Goal: Information Seeking & Learning: Learn about a topic

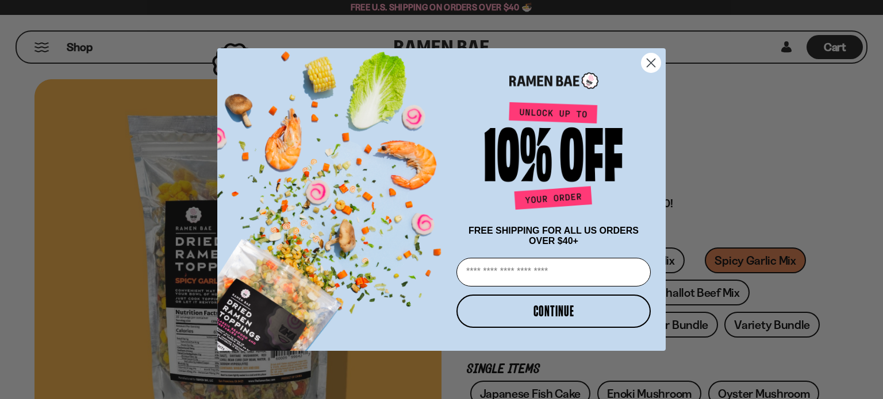
click at [657, 61] on circle "Close dialog" at bounding box center [650, 62] width 19 height 19
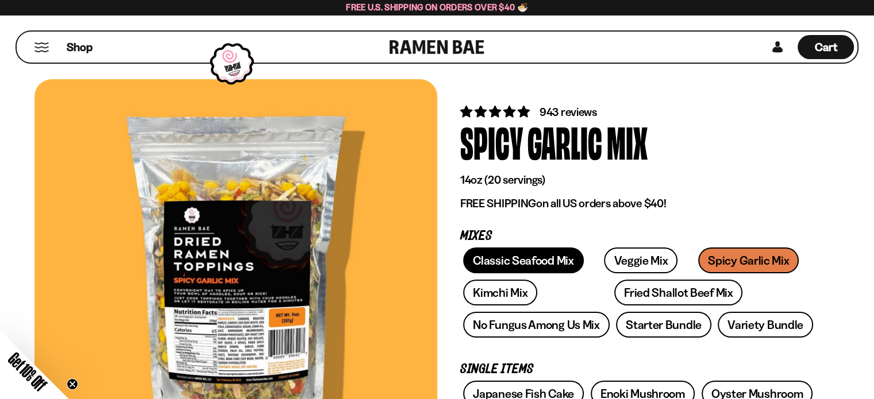
click at [507, 265] on link "Classic Seafood Mix" at bounding box center [523, 261] width 120 height 26
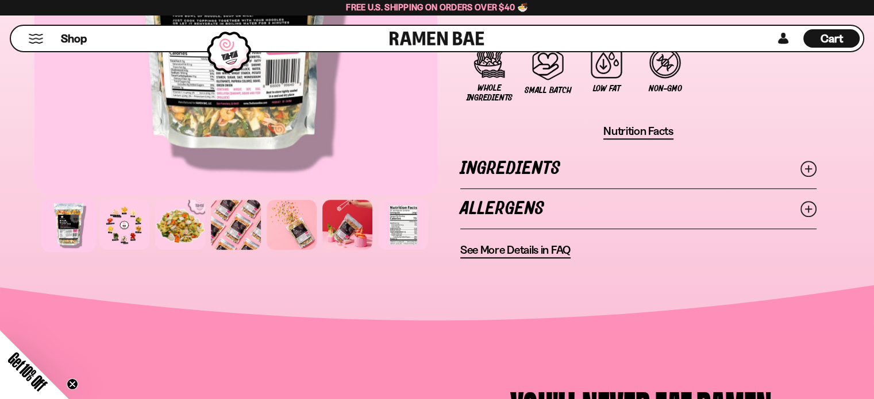
scroll to position [862, 0]
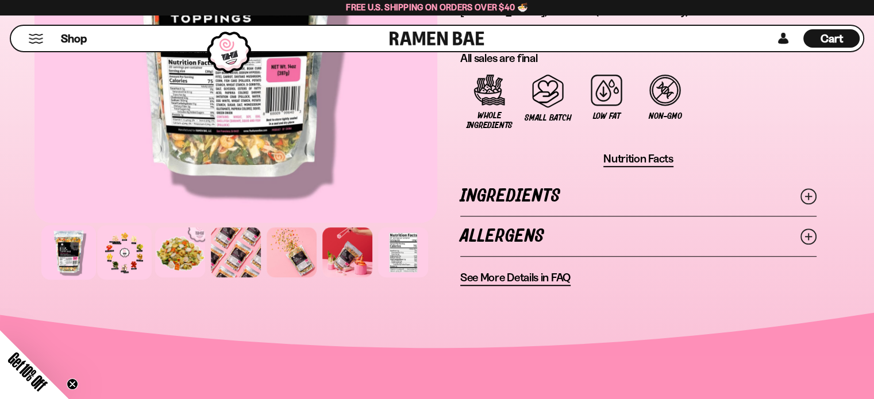
click at [124, 245] on div at bounding box center [124, 252] width 55 height 55
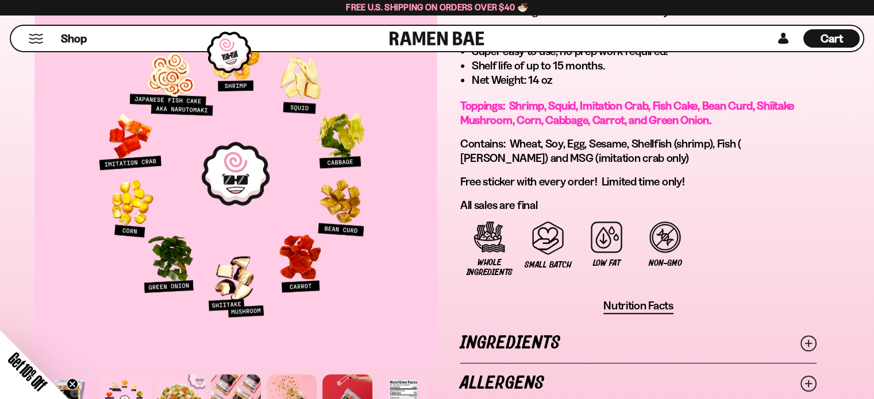
scroll to position [690, 0]
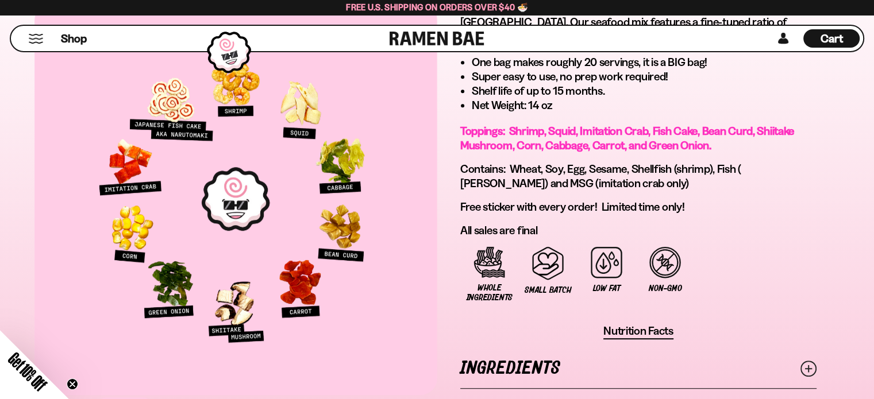
click at [396, 203] on div at bounding box center [235, 199] width 403 height 392
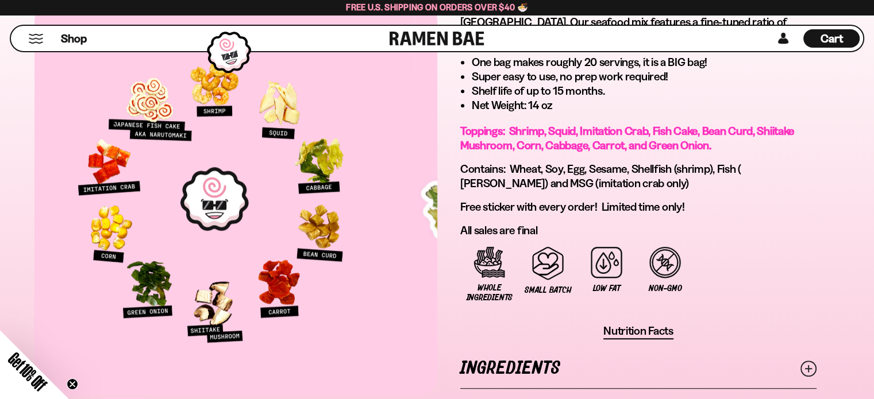
click at [405, 219] on div at bounding box center [214, 199] width 403 height 392
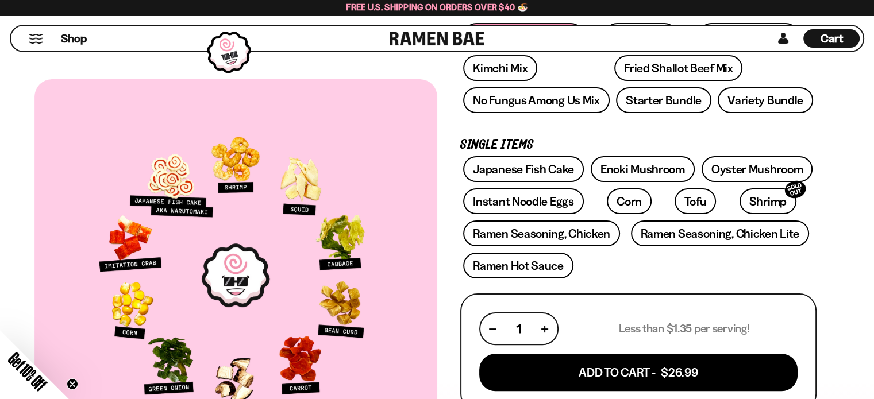
scroll to position [172, 0]
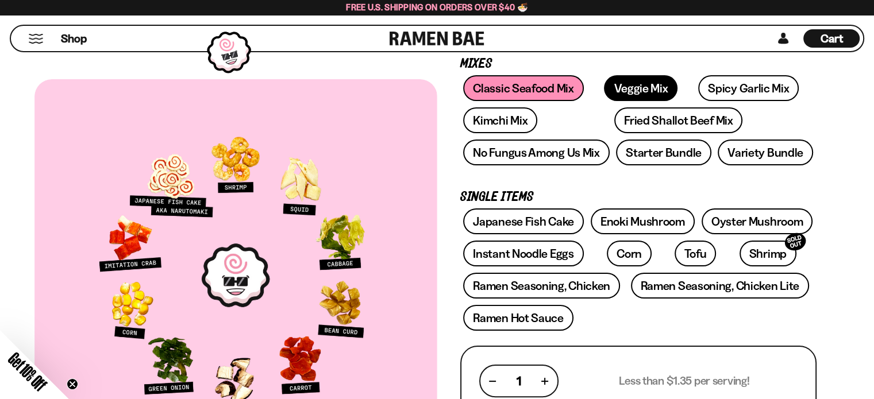
click at [605, 90] on link "Veggie Mix" at bounding box center [641, 88] width 74 height 26
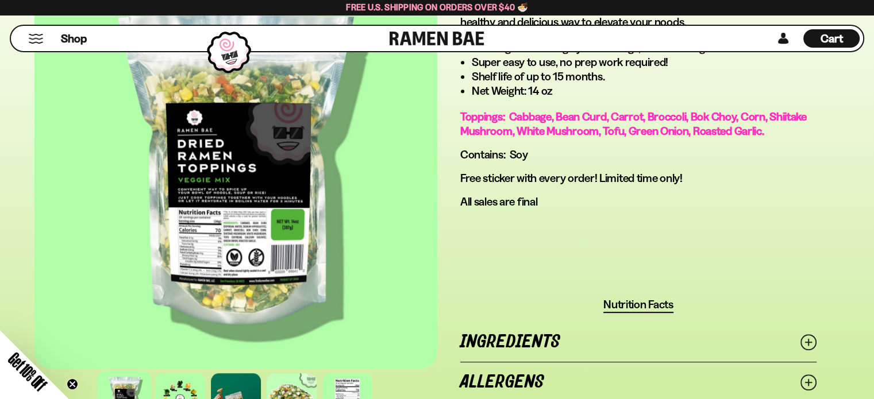
scroll to position [747, 0]
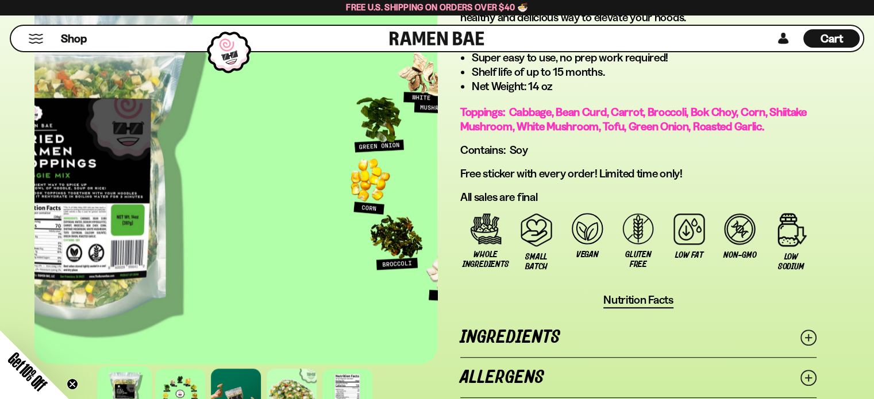
click at [149, 255] on div at bounding box center [76, 168] width 403 height 392
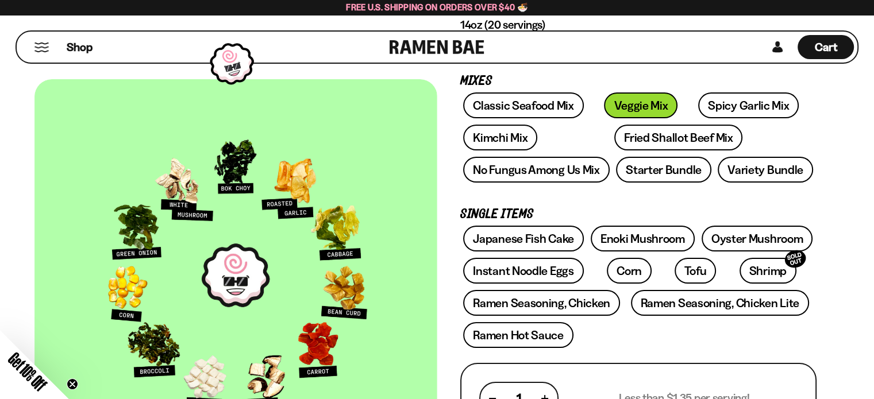
scroll to position [57, 0]
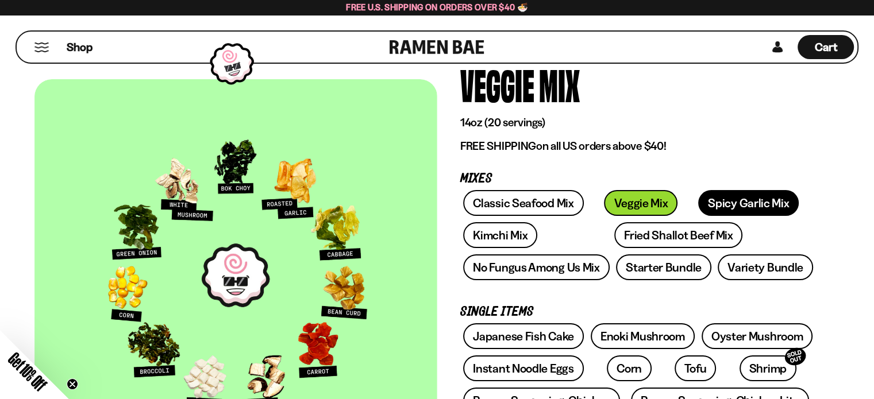
click at [698, 202] on link "Spicy Garlic Mix" at bounding box center [748, 203] width 101 height 26
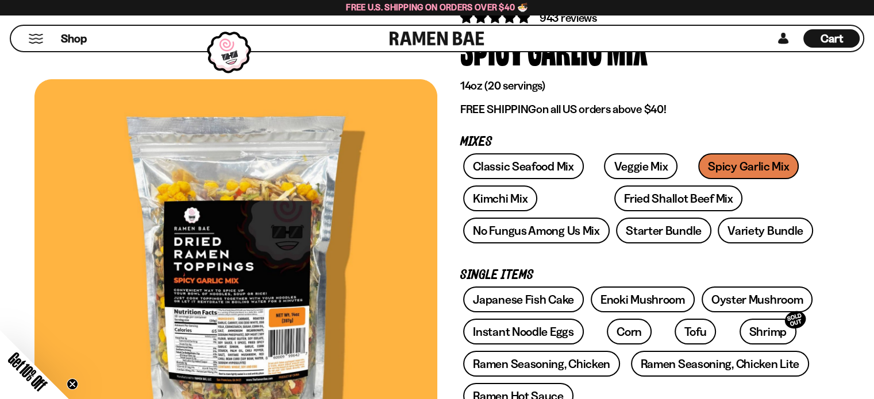
scroll to position [115, 0]
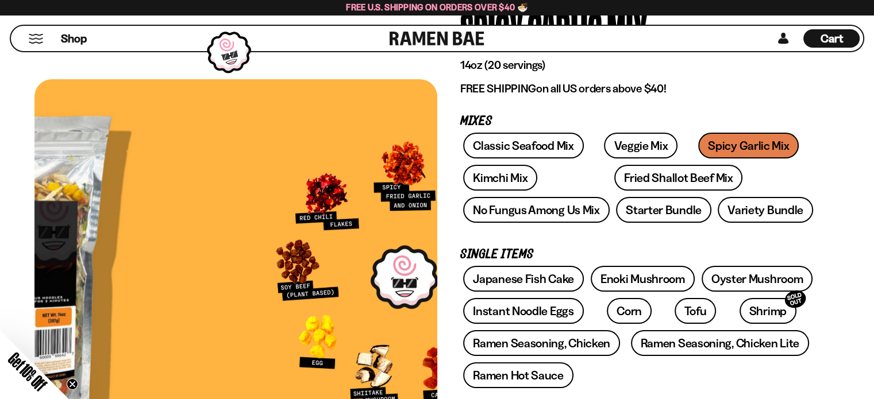
click at [44, 246] on div at bounding box center [2, 275] width 403 height 392
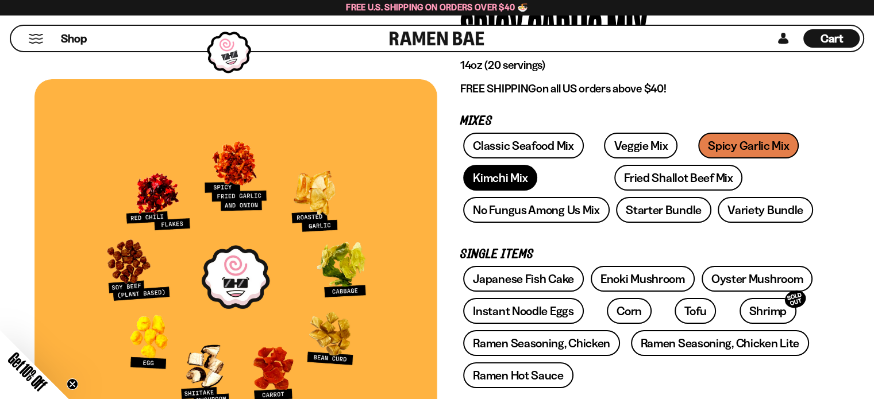
click at [511, 179] on link "Kimchi Mix" at bounding box center [500, 178] width 74 height 26
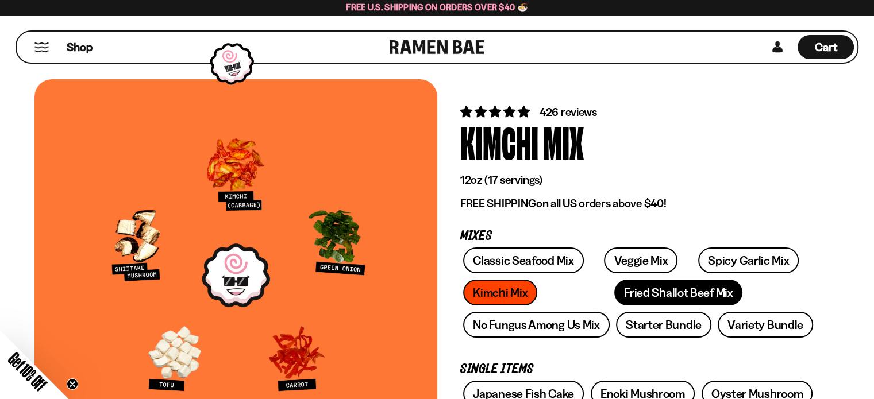
click at [614, 292] on link "Fried Shallot Beef Mix" at bounding box center [678, 293] width 128 height 26
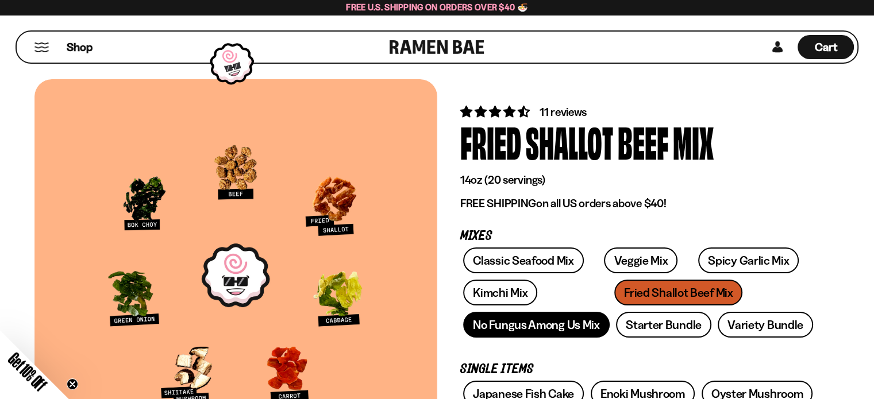
click at [533, 323] on link "No Fungus Among Us Mix" at bounding box center [536, 325] width 146 height 26
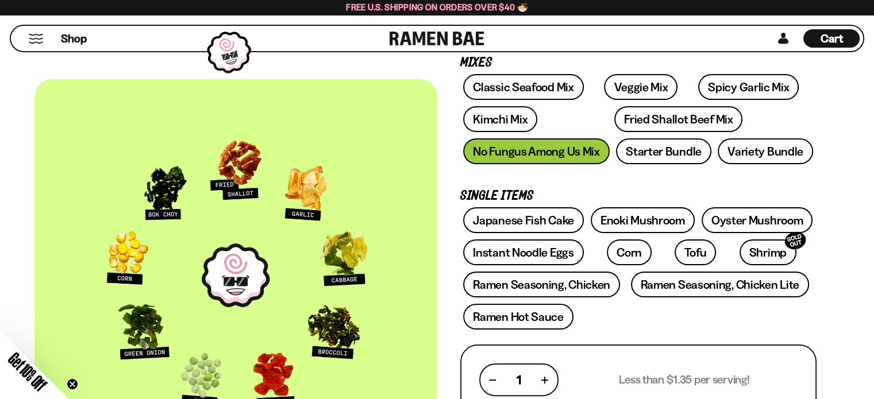
scroll to position [172, 0]
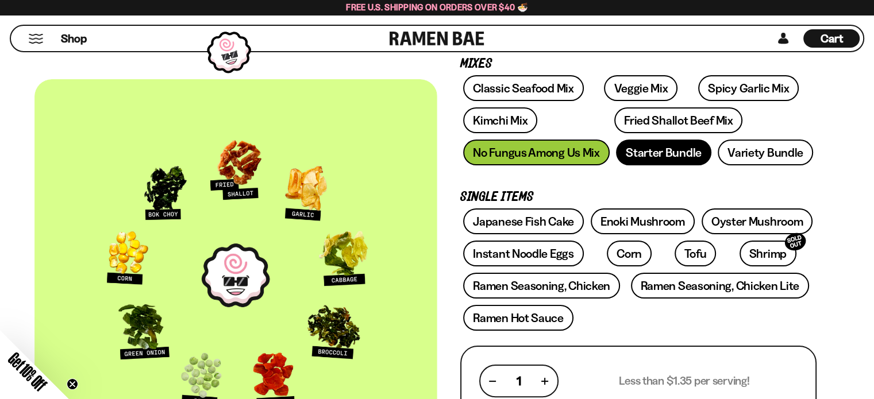
click at [668, 159] on link "Starter Bundle" at bounding box center [663, 153] width 95 height 26
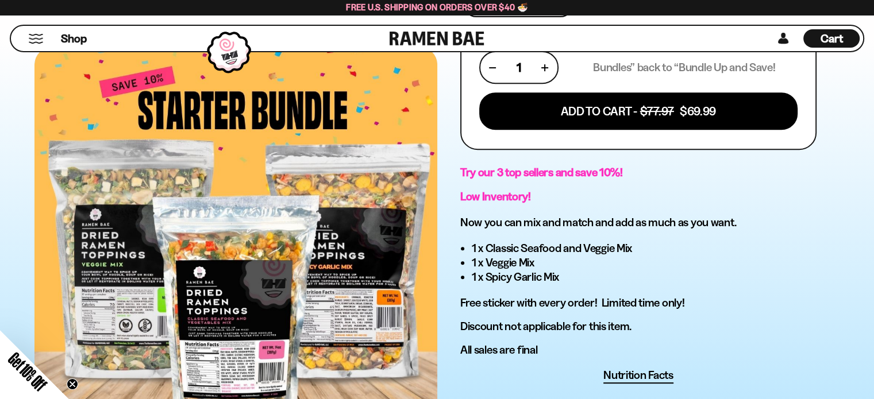
scroll to position [460, 0]
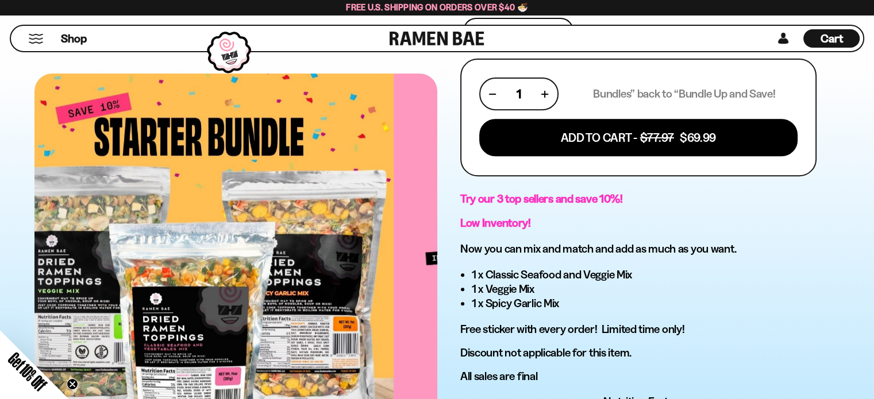
click at [88, 275] on div at bounding box center [192, 270] width 403 height 392
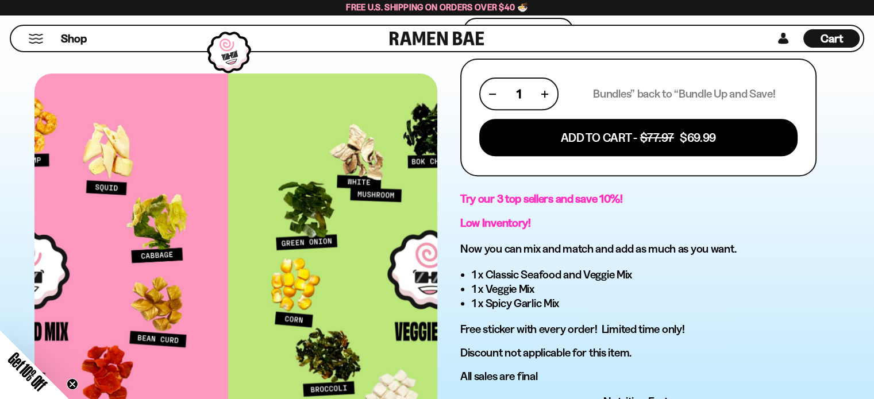
click at [58, 234] on div at bounding box center [27, 270] width 403 height 392
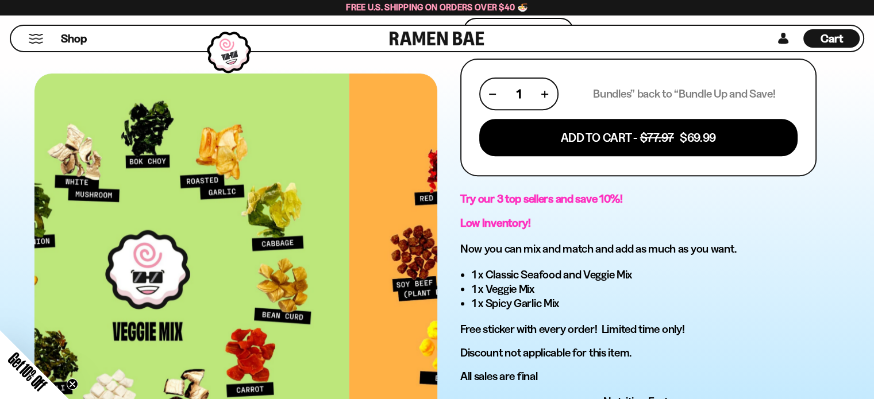
click at [47, 209] on div at bounding box center [147, 270] width 403 height 392
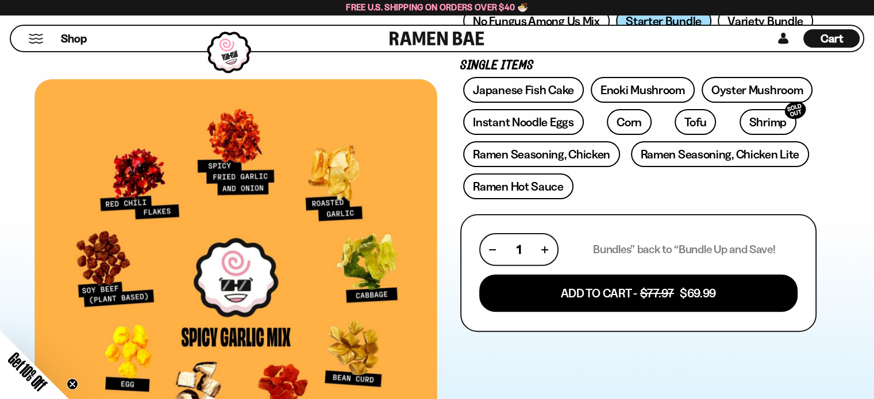
scroll to position [172, 0]
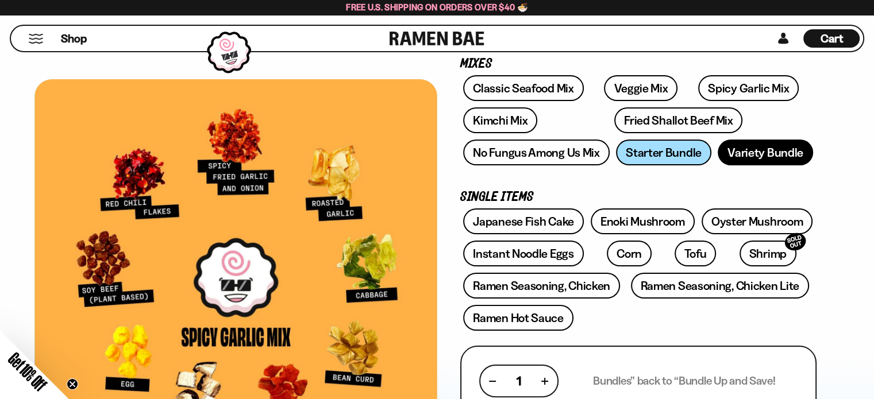
click at [783, 145] on link "Variety Bundle" at bounding box center [765, 153] width 95 height 26
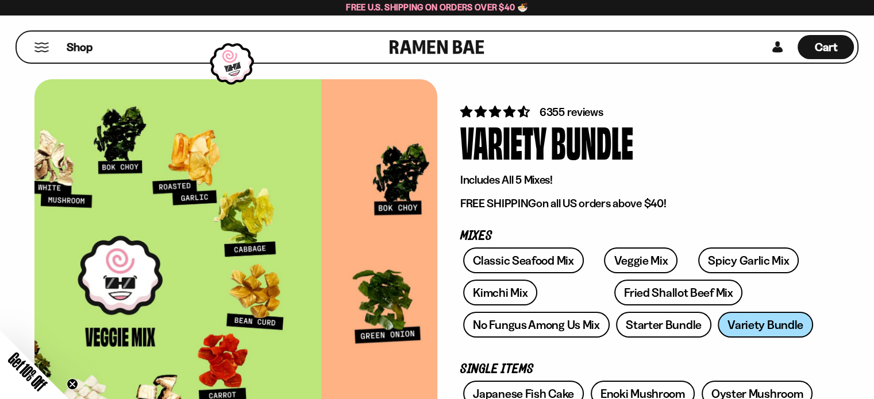
click at [55, 209] on div at bounding box center [120, 275] width 403 height 392
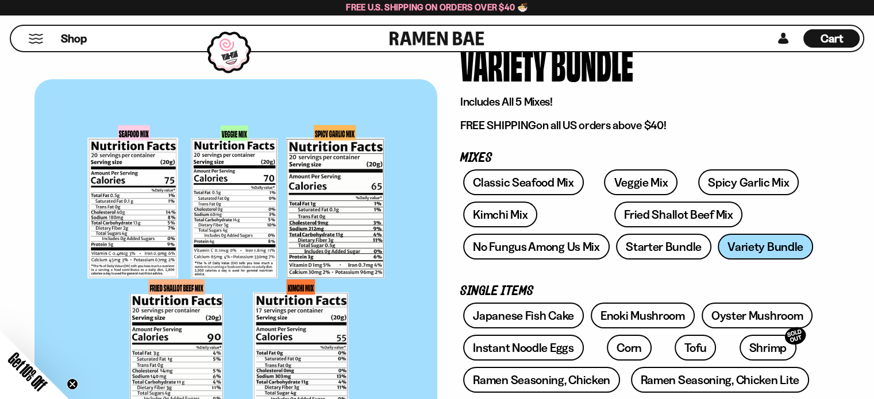
scroll to position [115, 0]
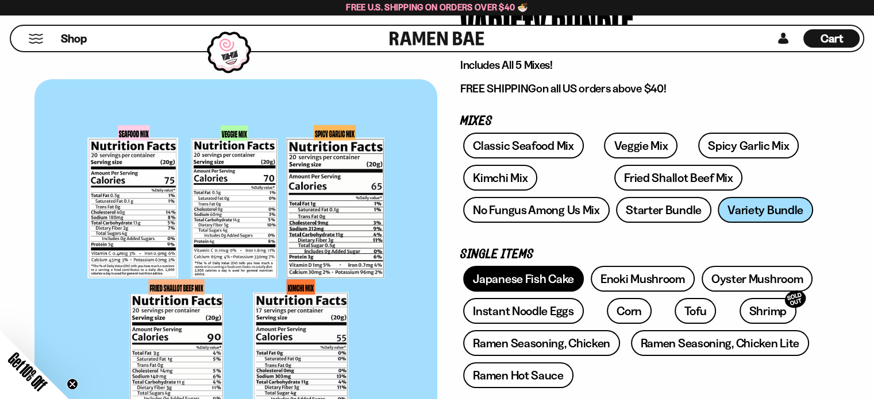
click at [511, 279] on link "Japanese Fish Cake" at bounding box center [523, 279] width 121 height 26
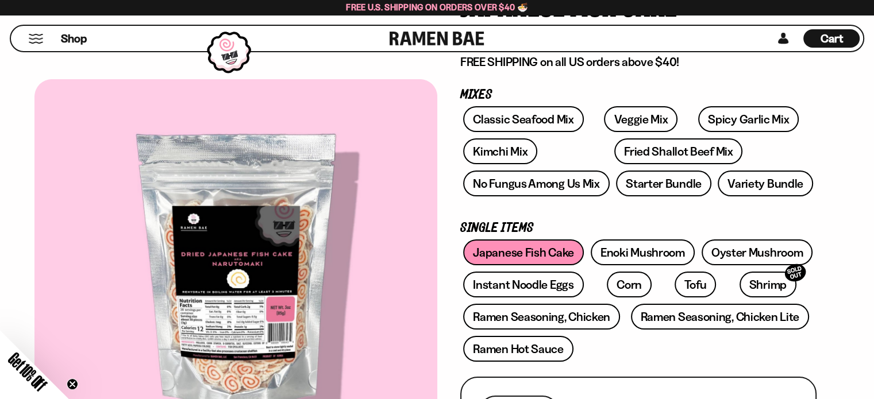
scroll to position [172, 0]
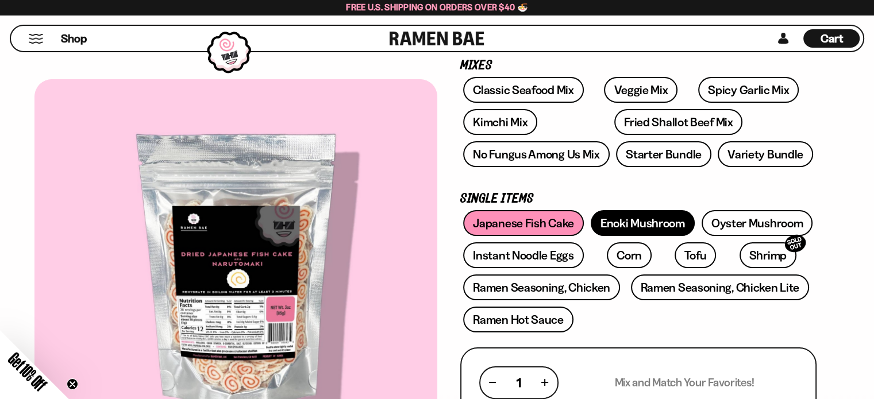
click at [621, 226] on link "Enoki Mushroom" at bounding box center [643, 223] width 104 height 26
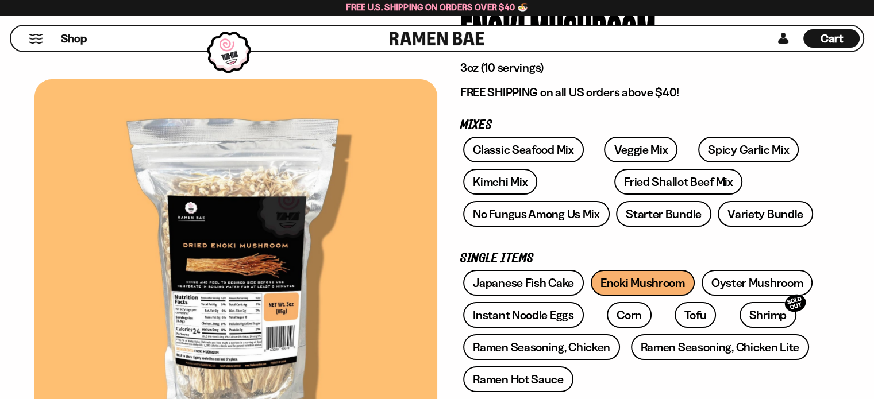
scroll to position [115, 0]
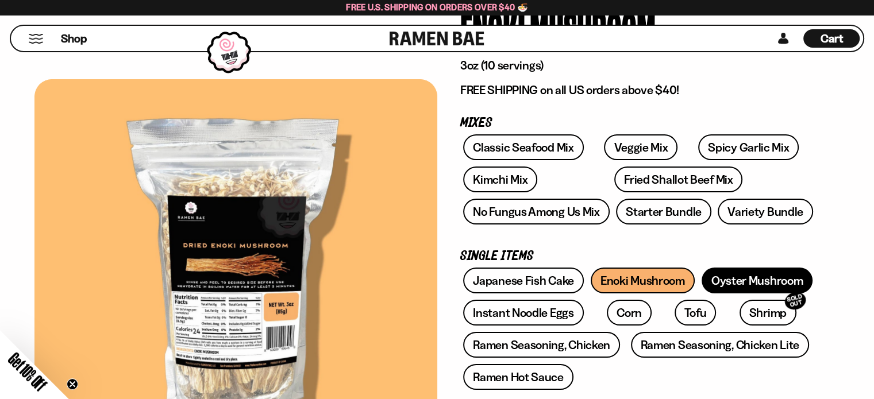
click at [777, 283] on link "Oyster Mushroom" at bounding box center [757, 281] width 111 height 26
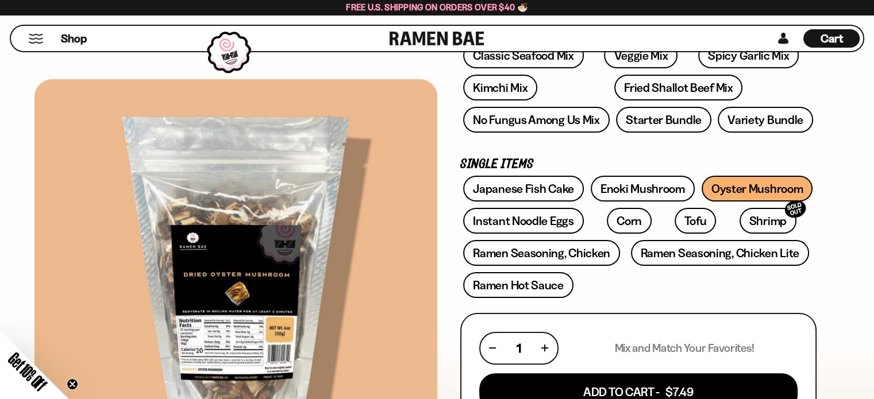
scroll to position [230, 0]
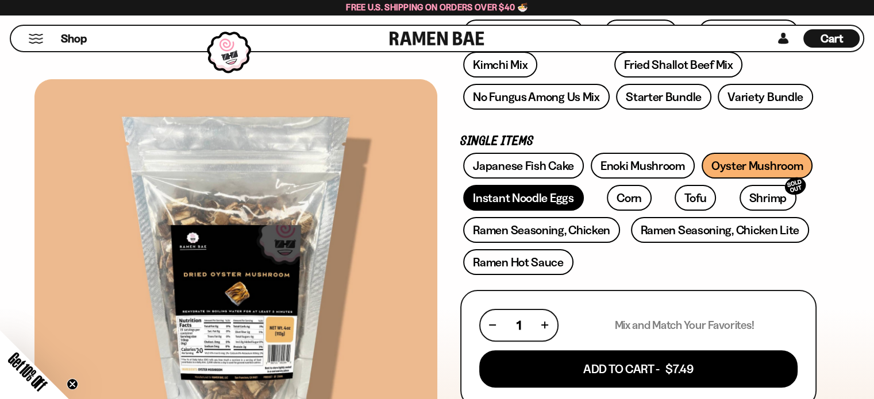
click at [533, 203] on link "Instant Noodle Eggs" at bounding box center [523, 198] width 120 height 26
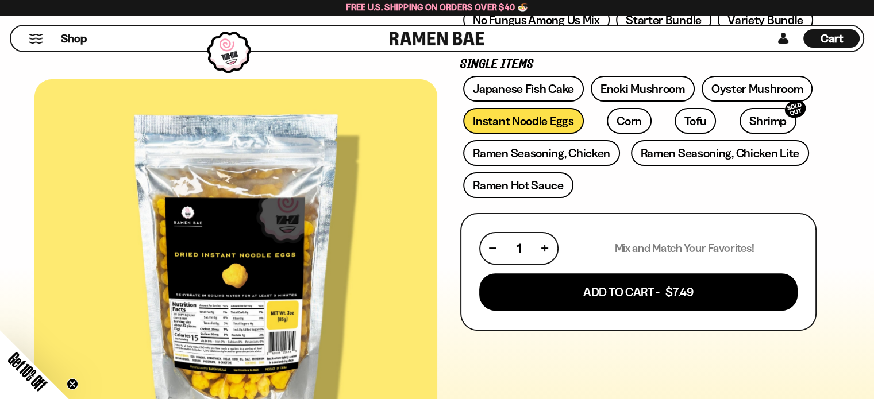
scroll to position [172, 0]
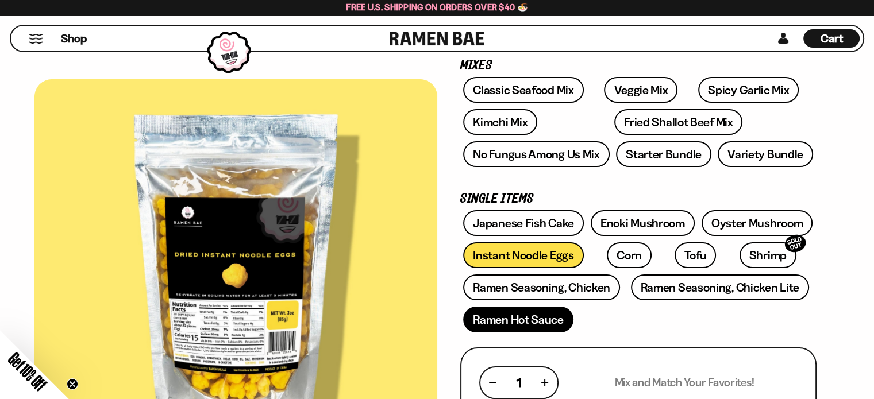
click at [490, 320] on link "Ramen Hot Sauce" at bounding box center [518, 320] width 110 height 26
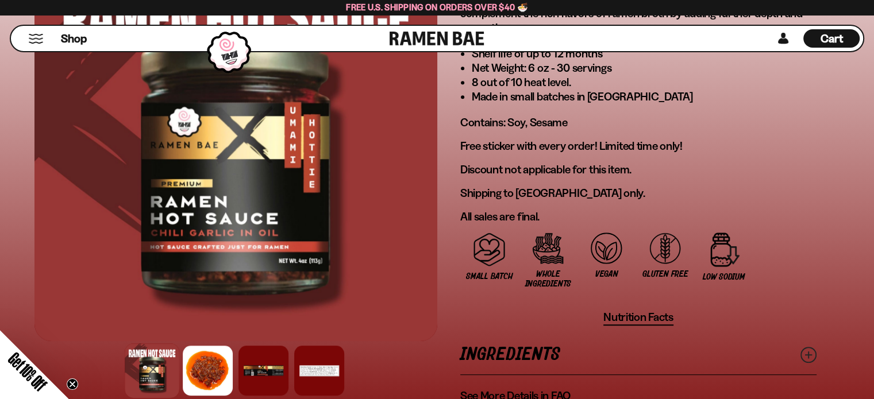
scroll to position [805, 0]
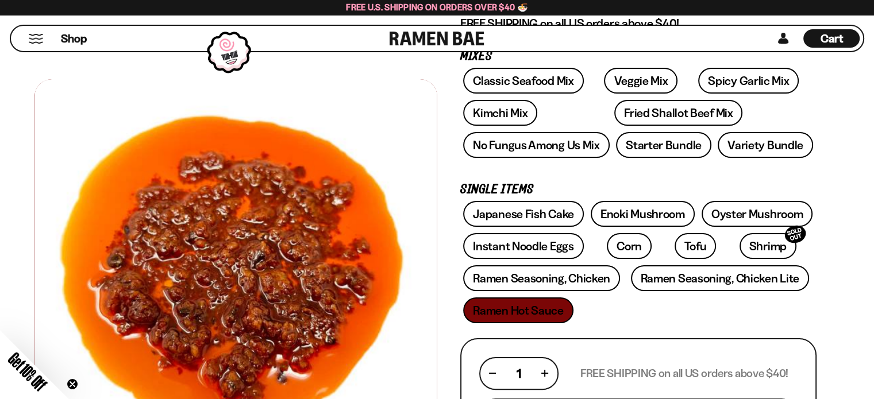
scroll to position [172, 0]
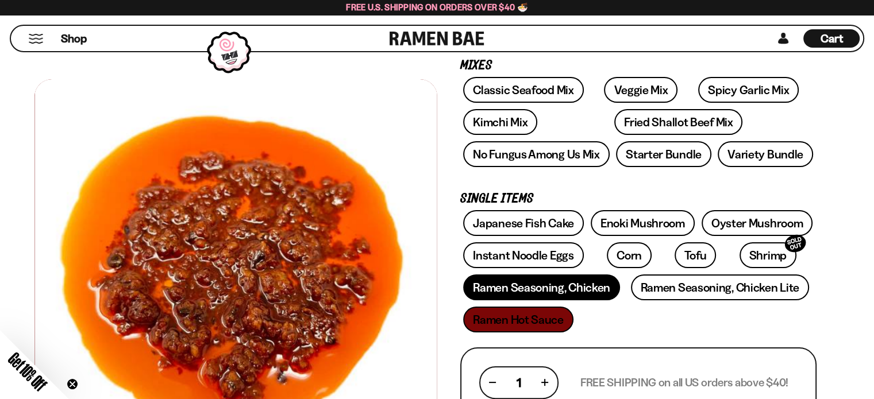
click at [591, 290] on link "Ramen Seasoning, Chicken" at bounding box center [541, 288] width 157 height 26
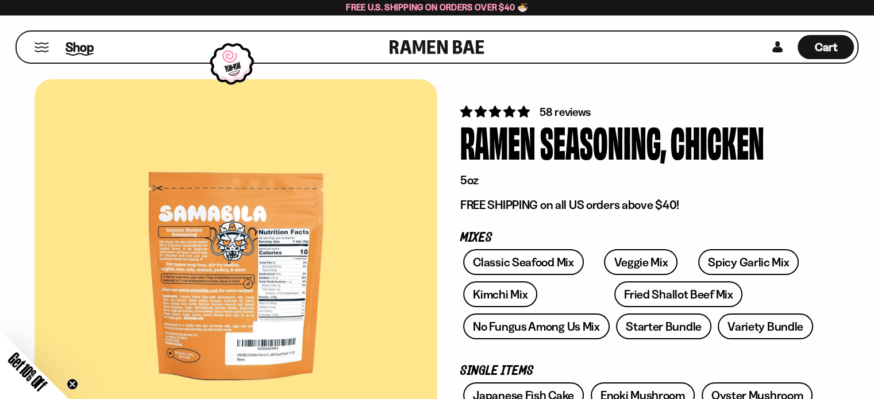
click at [68, 45] on span "Shop" at bounding box center [80, 47] width 28 height 17
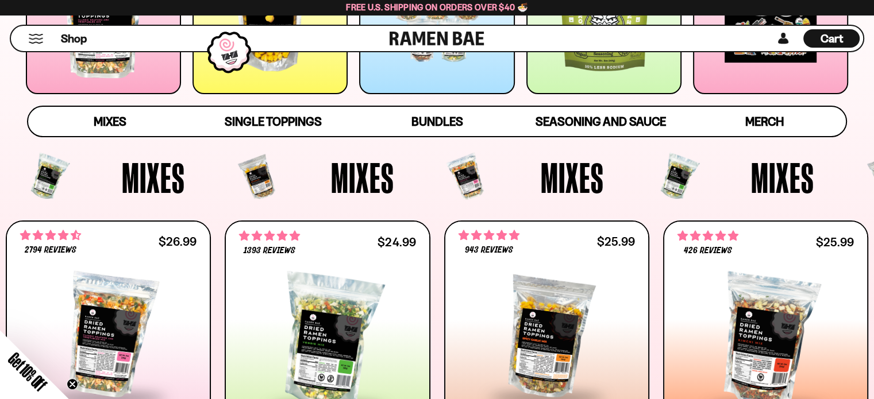
scroll to position [172, 0]
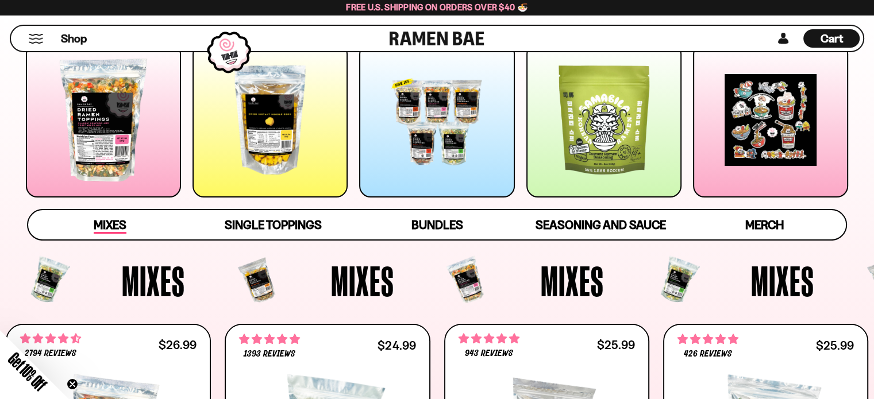
click at [98, 222] on span "Mixes" at bounding box center [110, 226] width 33 height 16
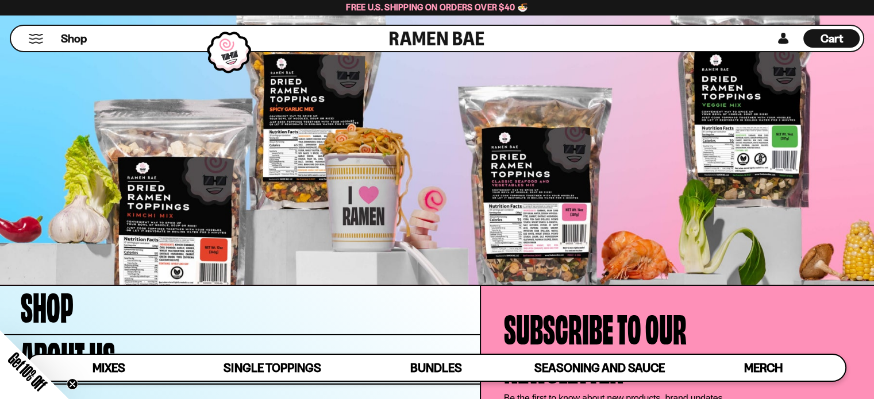
scroll to position [3711, 0]
